Goal: Find contact information: Find contact information

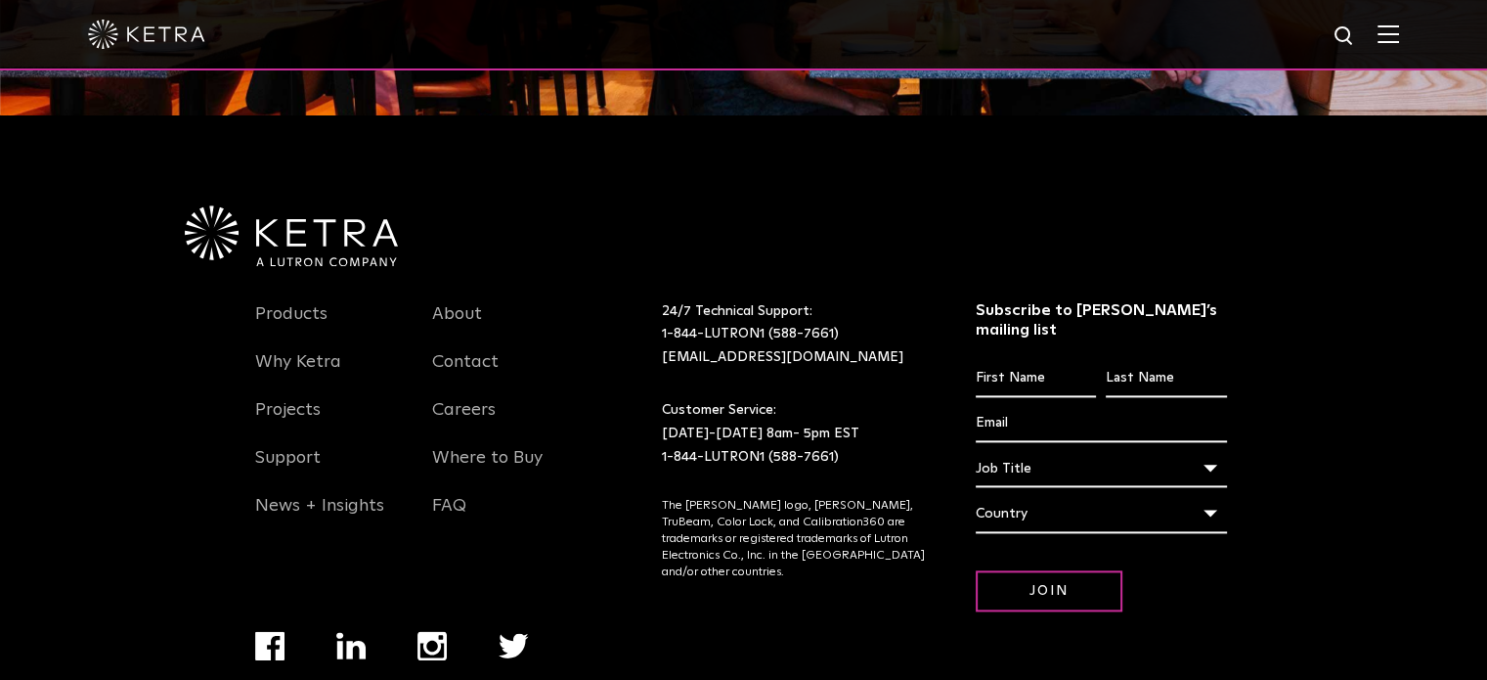
scroll to position [2380, 0]
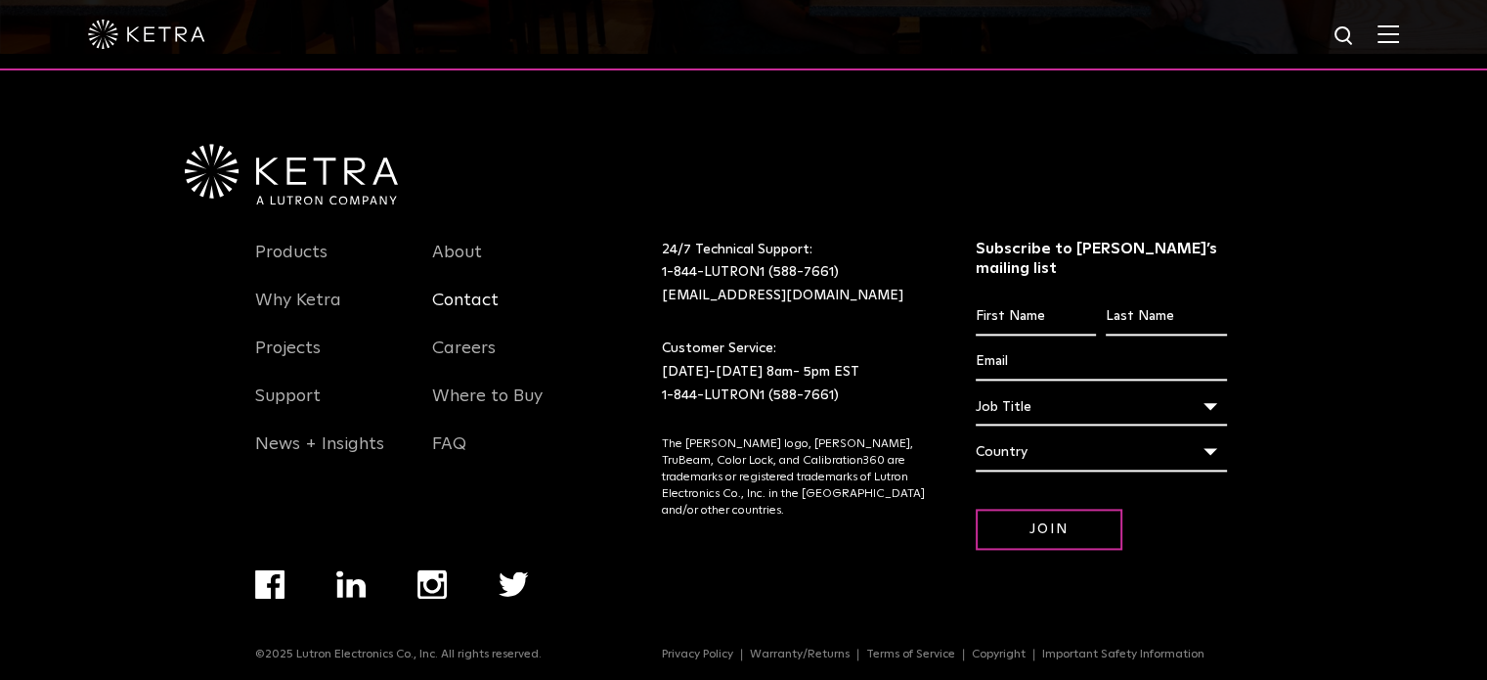
click at [458, 299] on link "Contact" at bounding box center [465, 311] width 66 height 45
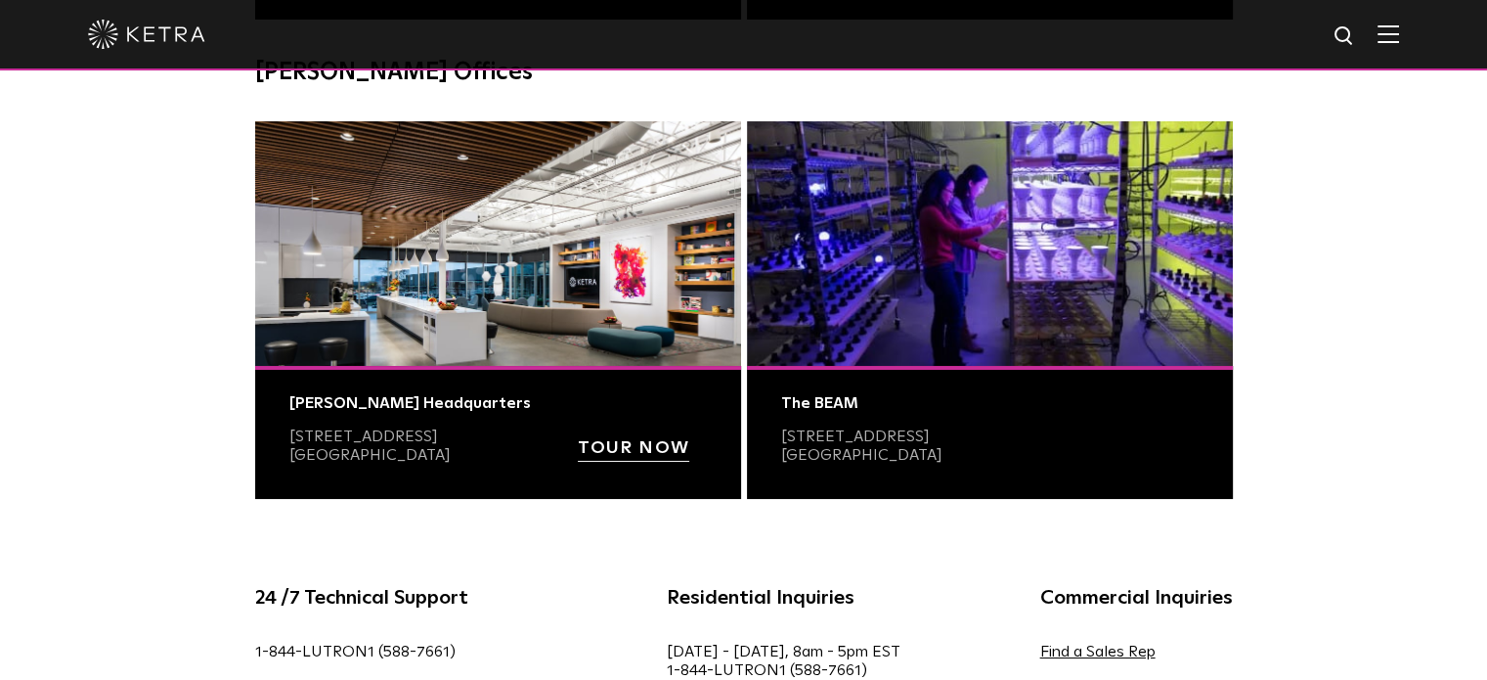
scroll to position [978, 0]
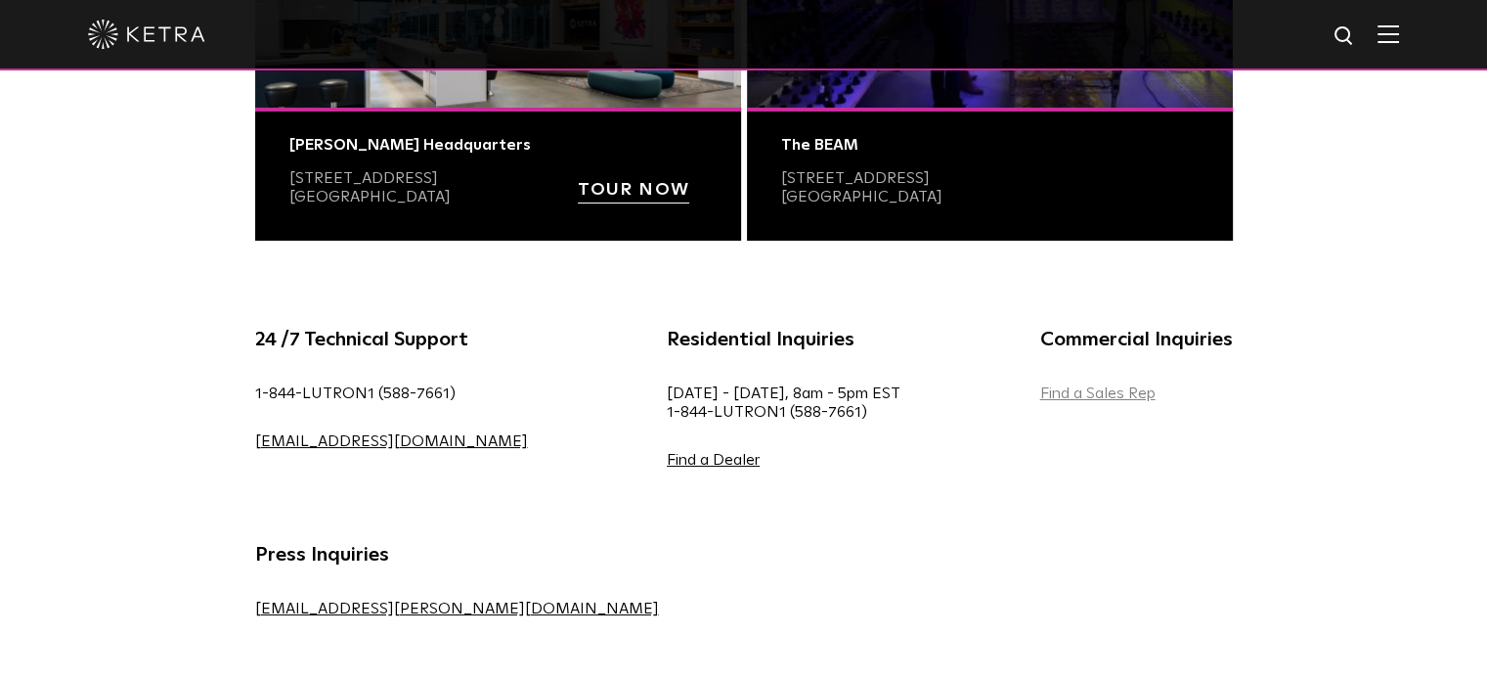
click at [1040, 398] on link "Find a Sales Rep" at bounding box center [1097, 393] width 115 height 16
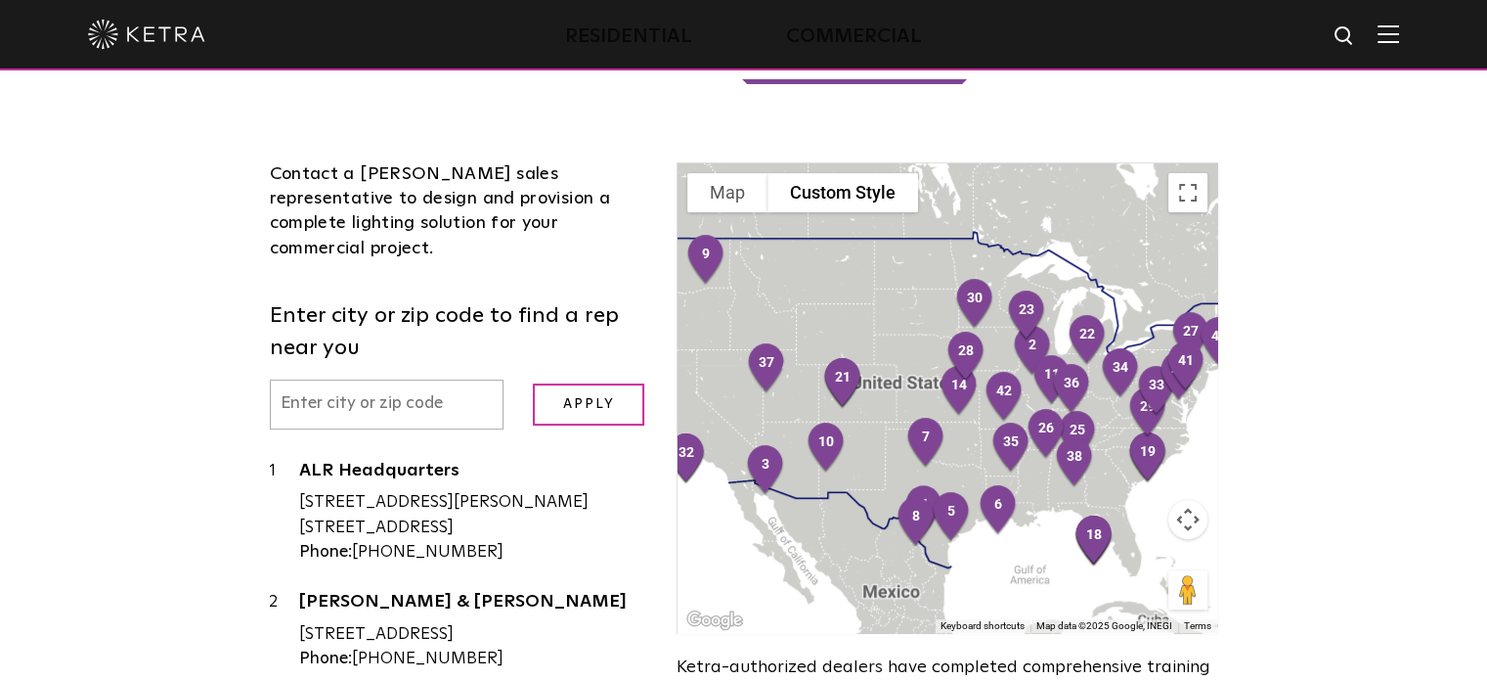
scroll to position [489, 0]
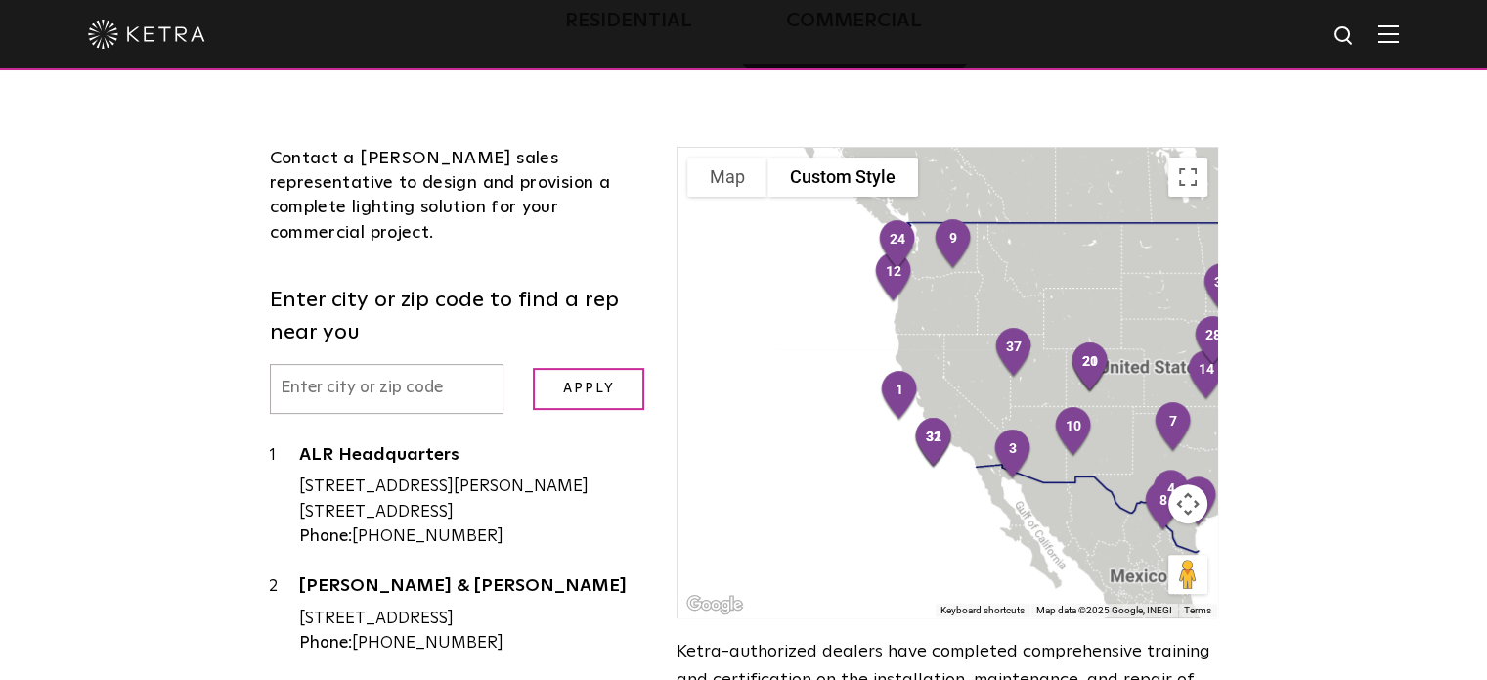
click at [310, 367] on input "text" at bounding box center [387, 389] width 235 height 50
type input "33154"
click at [533, 368] on input "Apply" at bounding box center [588, 389] width 111 height 42
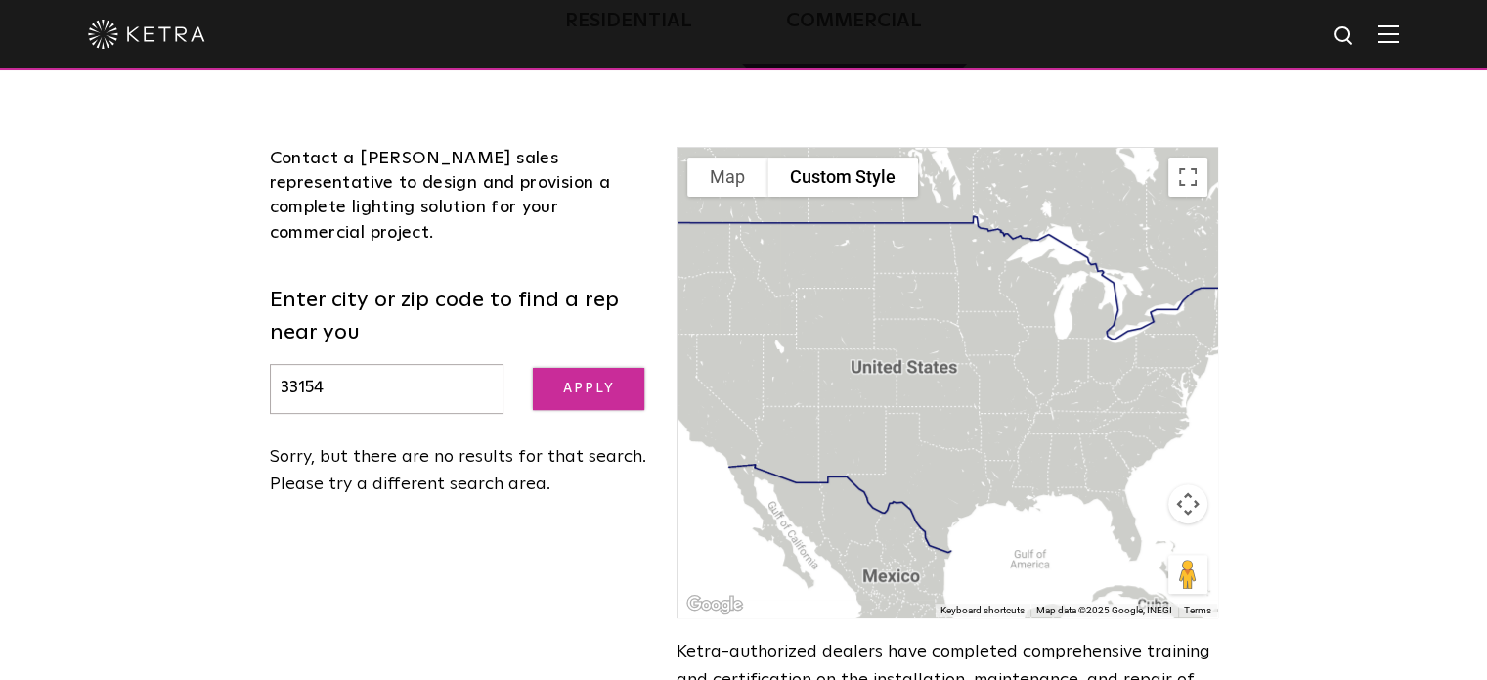
click at [584, 368] on input "Apply" at bounding box center [588, 389] width 111 height 42
click at [1132, 535] on div at bounding box center [947, 382] width 539 height 469
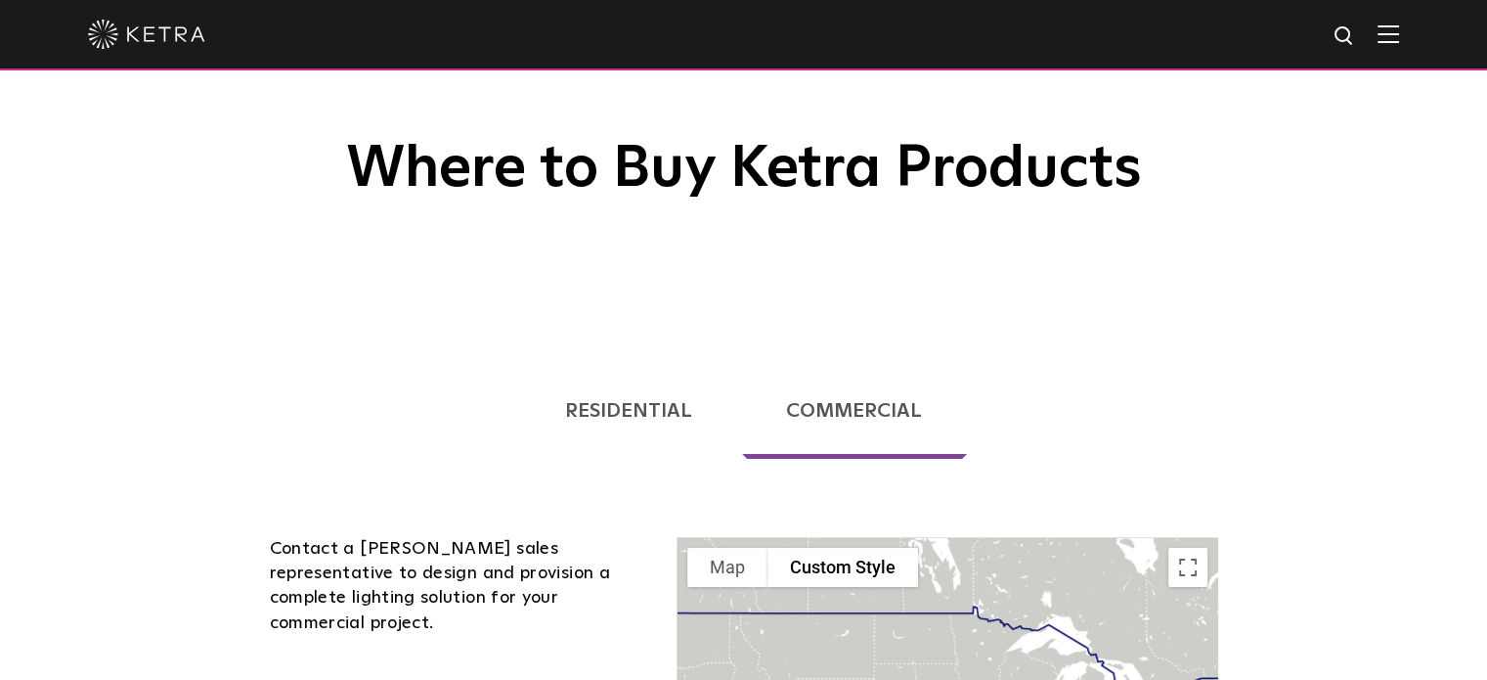
scroll to position [98, 0]
drag, startPoint x: 616, startPoint y: 409, endPoint x: 821, endPoint y: 473, distance: 215.3
click at [616, 409] on link "Residential" at bounding box center [628, 412] width 216 height 96
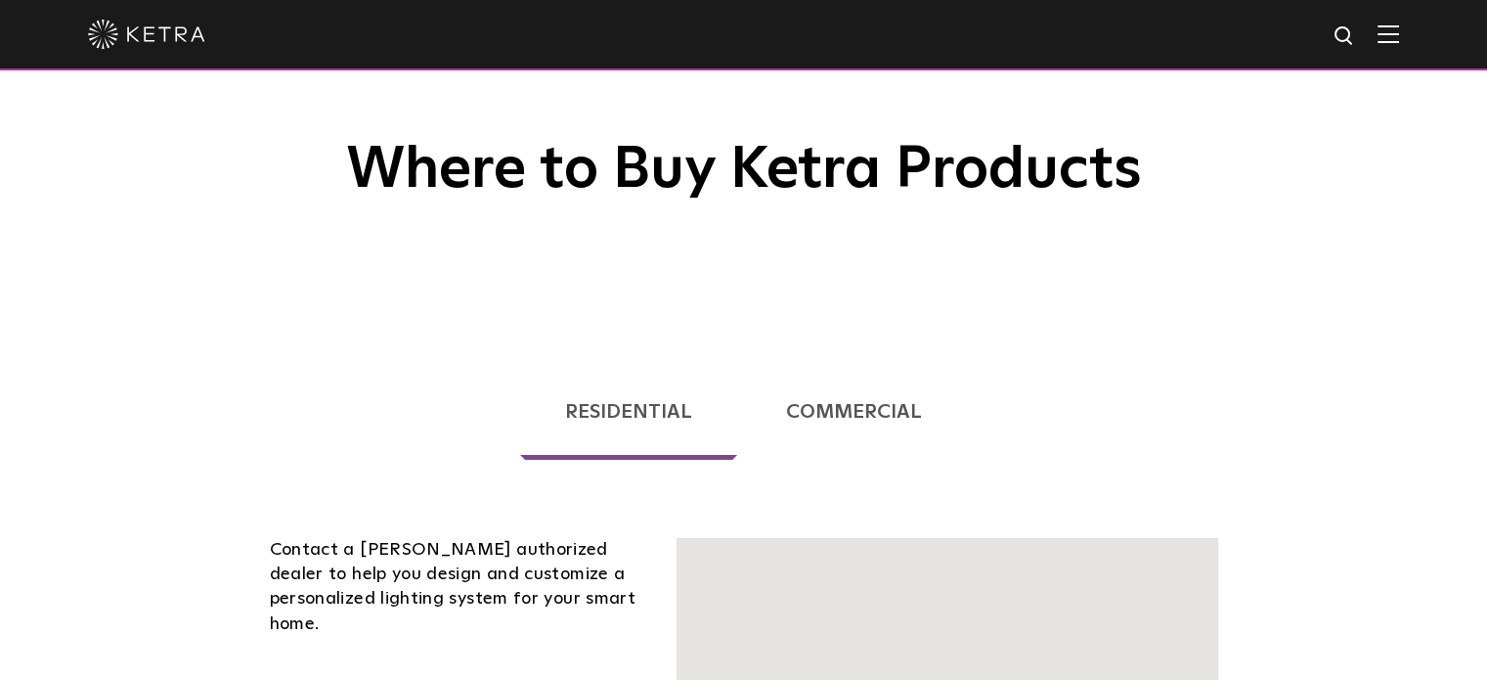
scroll to position [20, 0]
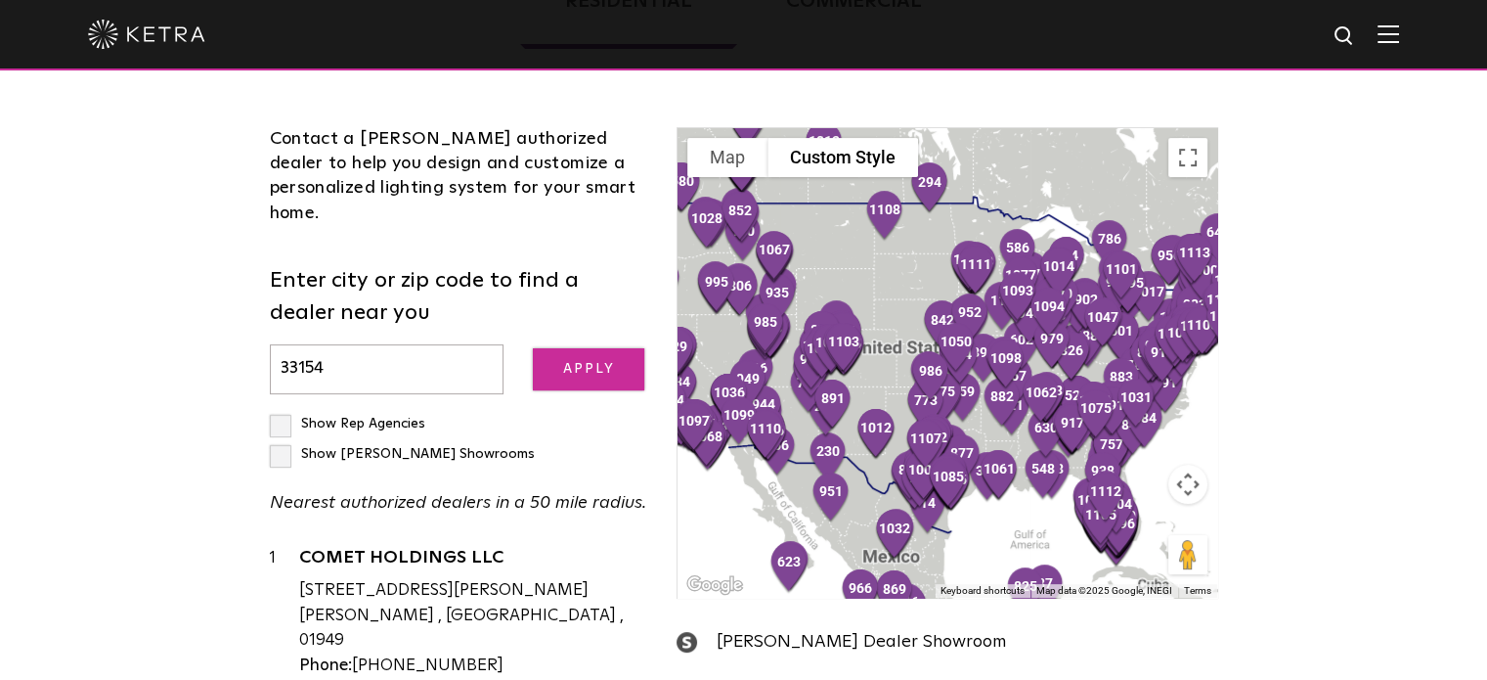
type input "33154"
click at [579, 351] on input "Apply" at bounding box center [588, 369] width 111 height 42
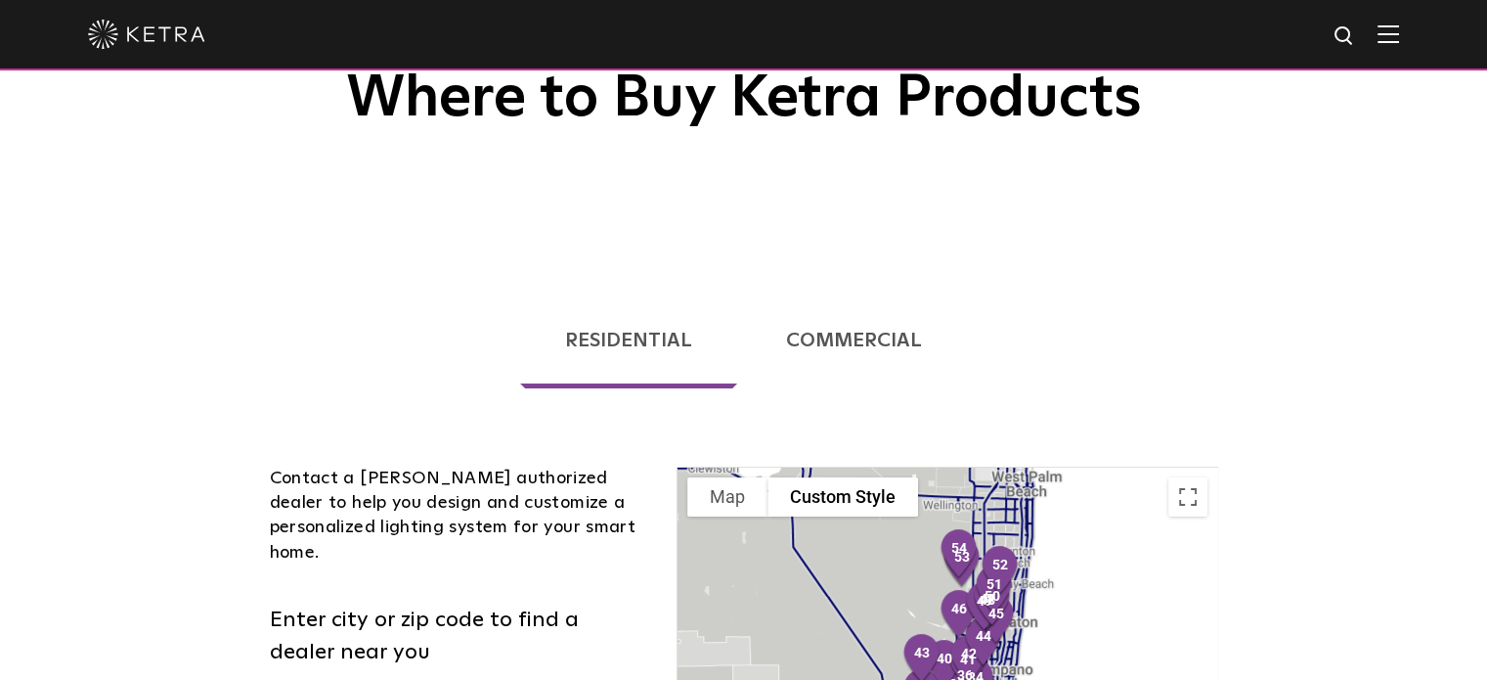
scroll to position [117, 0]
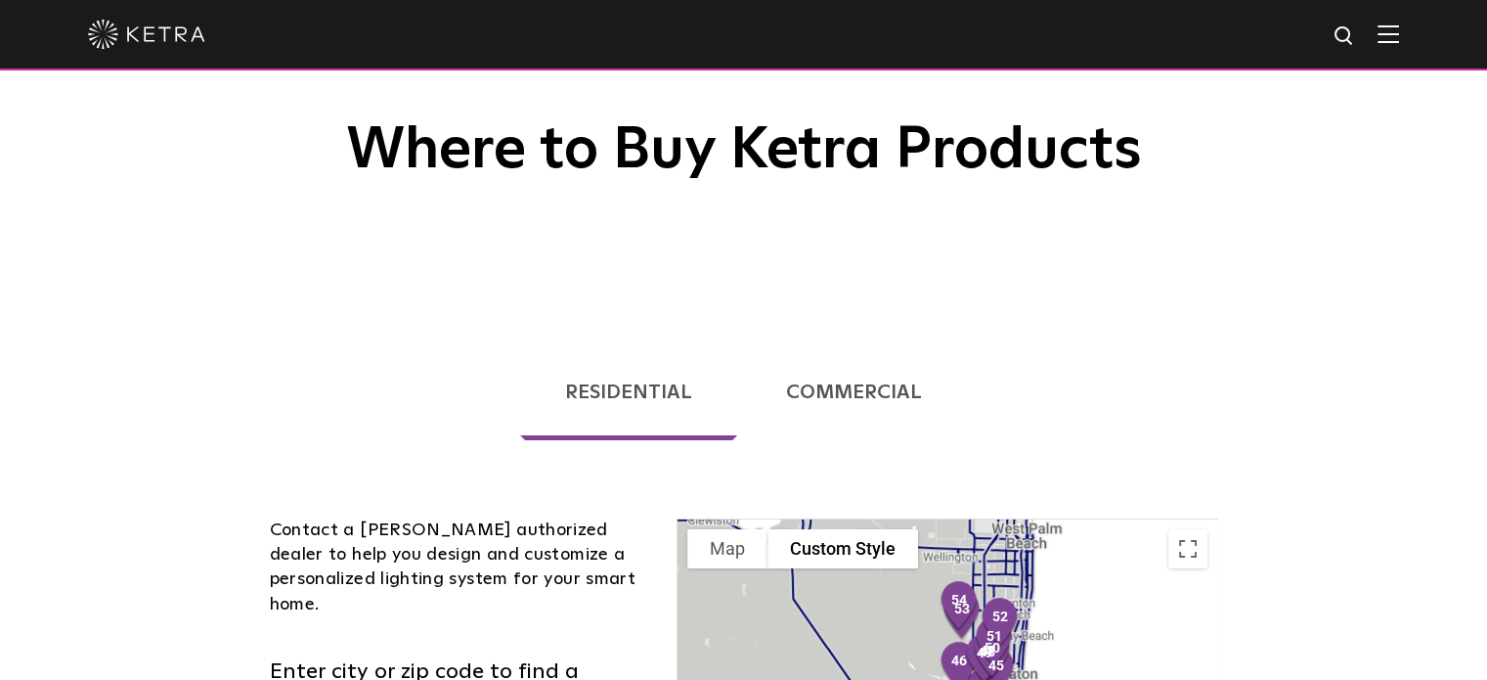
click at [851, 395] on link "Commercial" at bounding box center [854, 392] width 225 height 96
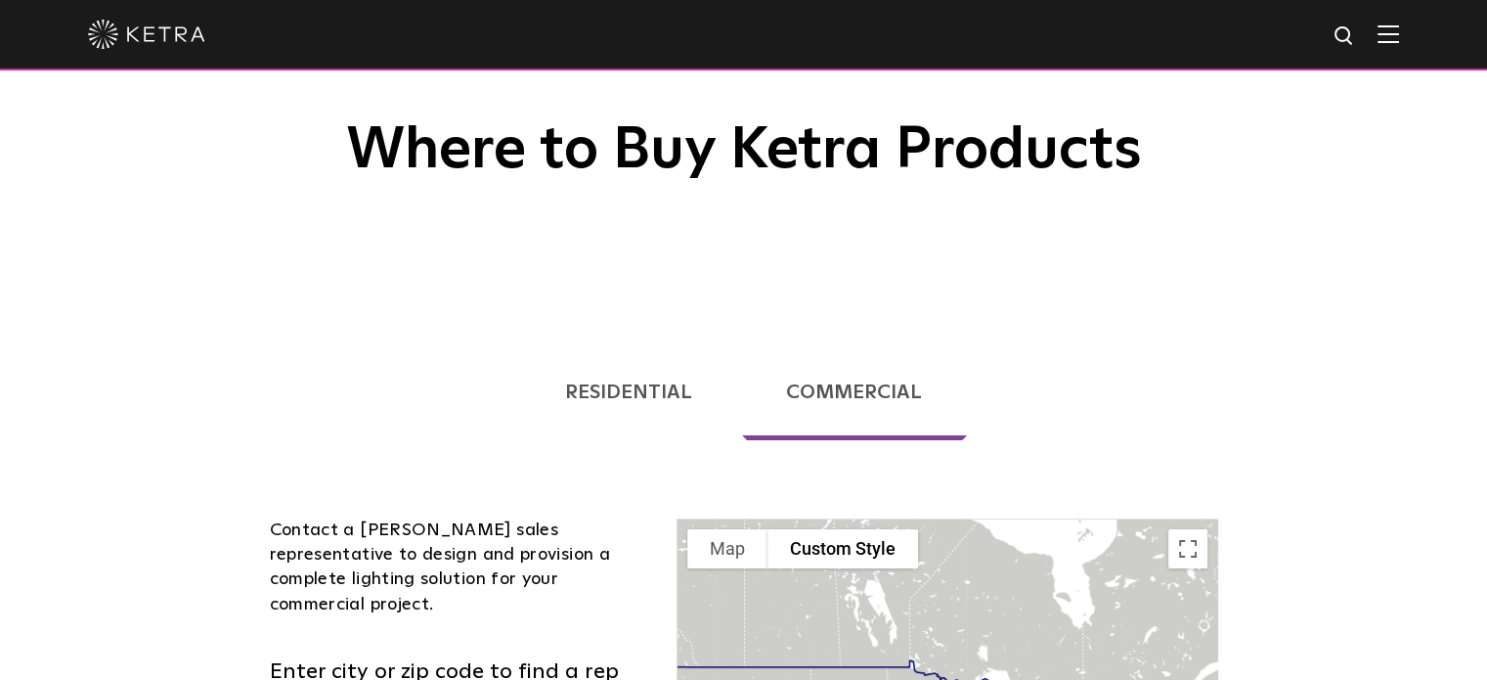
scroll to position [117, 0]
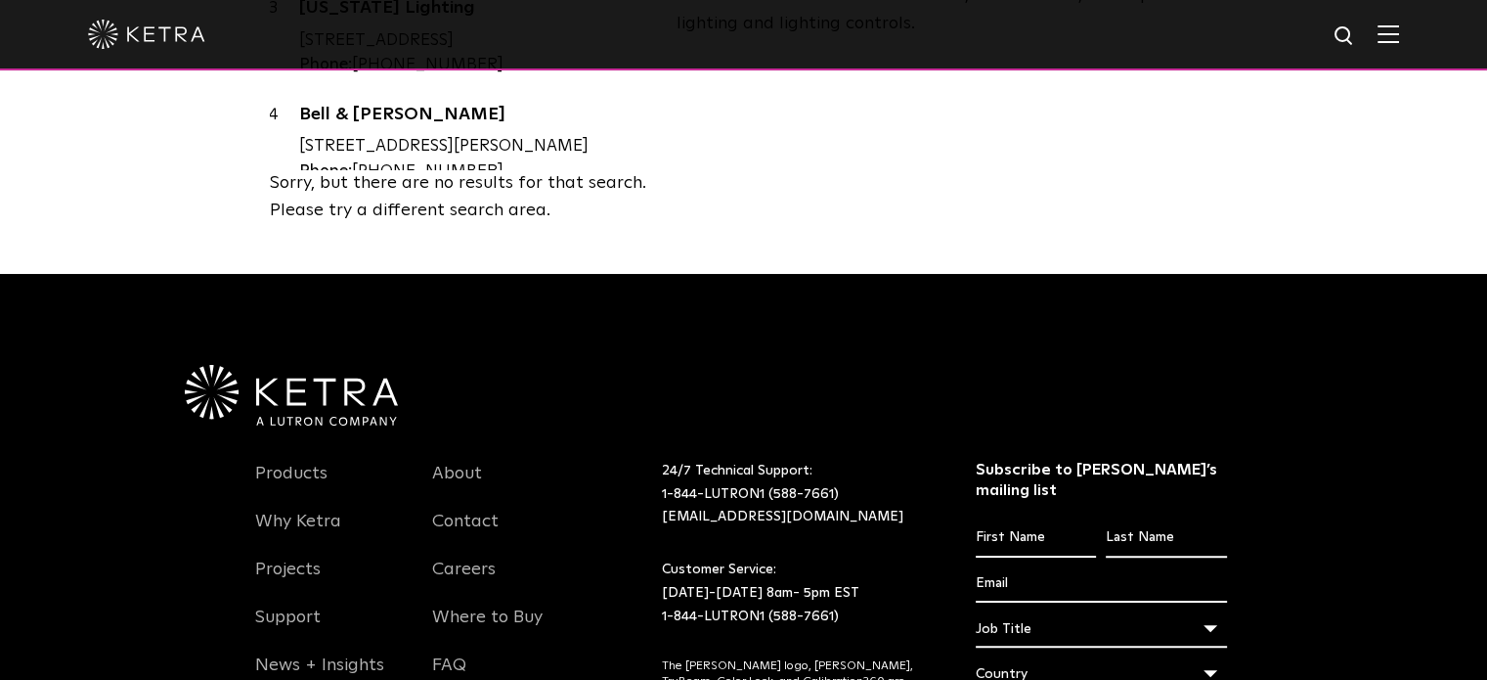
scroll to position [1369, 0]
